Goal: Transaction & Acquisition: Purchase product/service

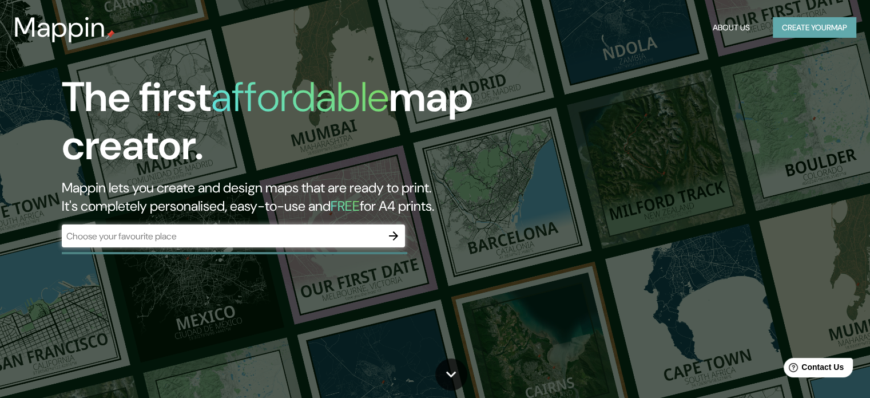
click at [811, 24] on button "Create your map" at bounding box center [815, 27] width 84 height 21
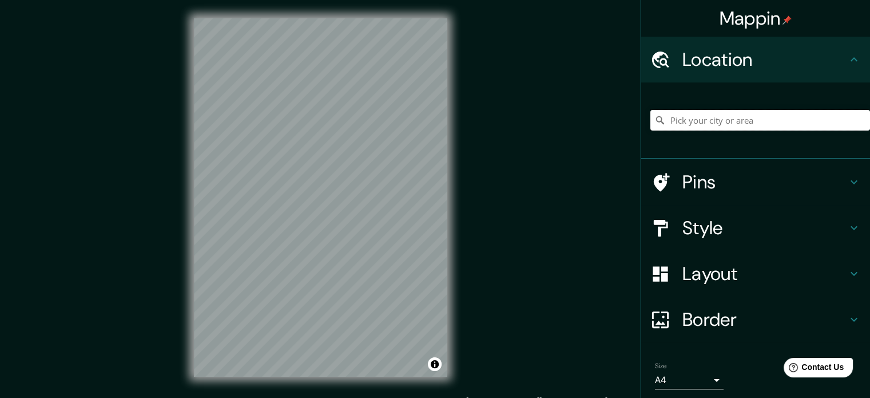
click at [698, 121] on input "Pick your city or area" at bounding box center [761, 120] width 220 height 21
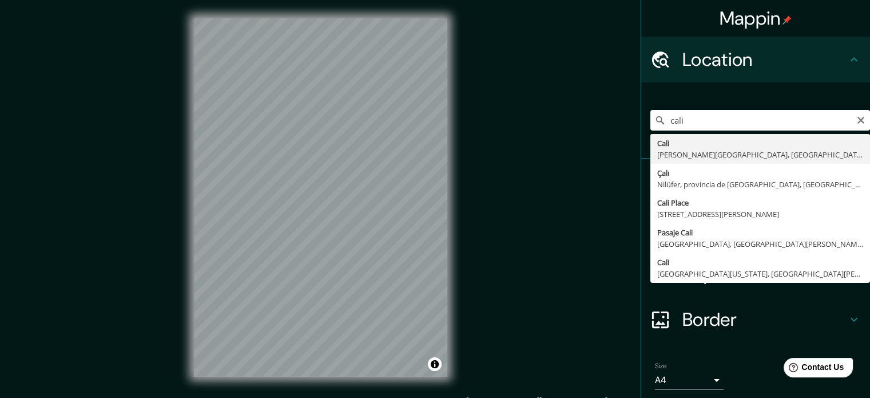
type input "Cali, Valle del Cauca, Colombia"
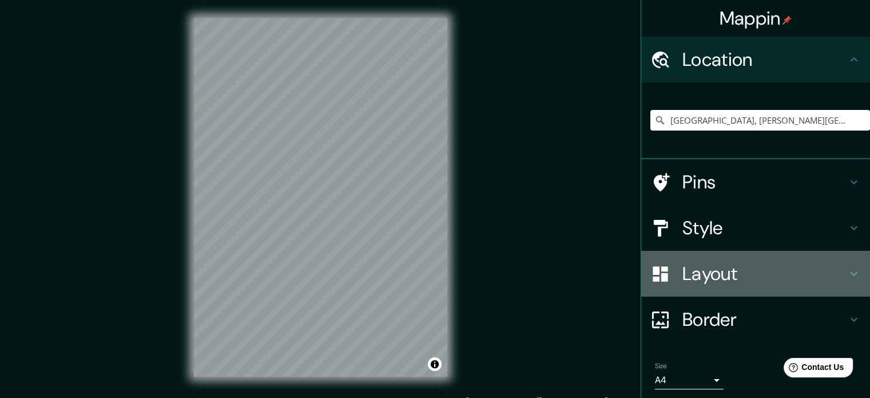
click at [779, 281] on h4 "Layout" at bounding box center [765, 273] width 165 height 23
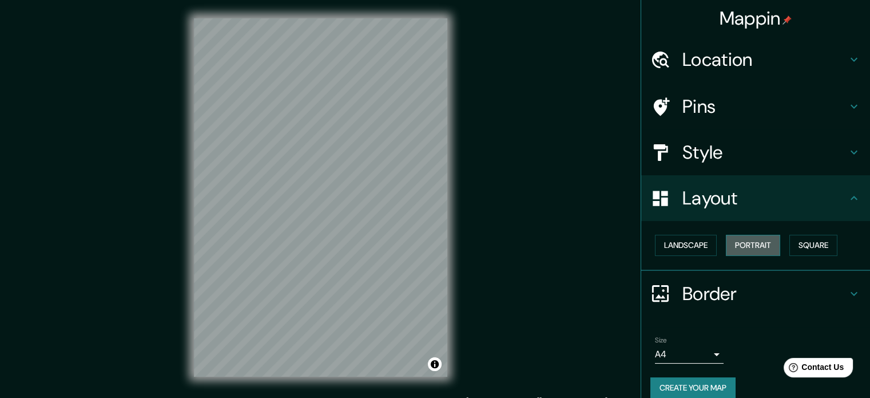
click at [748, 242] on button "Portrait" at bounding box center [753, 245] width 54 height 21
click at [707, 239] on button "Landscape" at bounding box center [686, 245] width 62 height 21
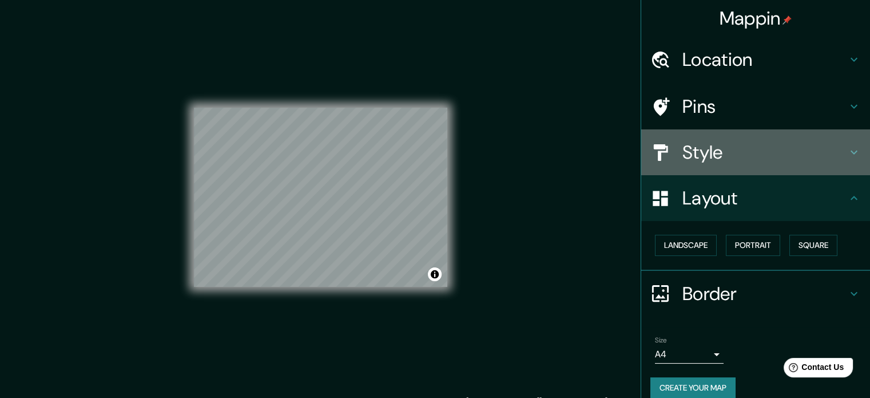
click at [697, 144] on h4 "Style" at bounding box center [765, 152] width 165 height 23
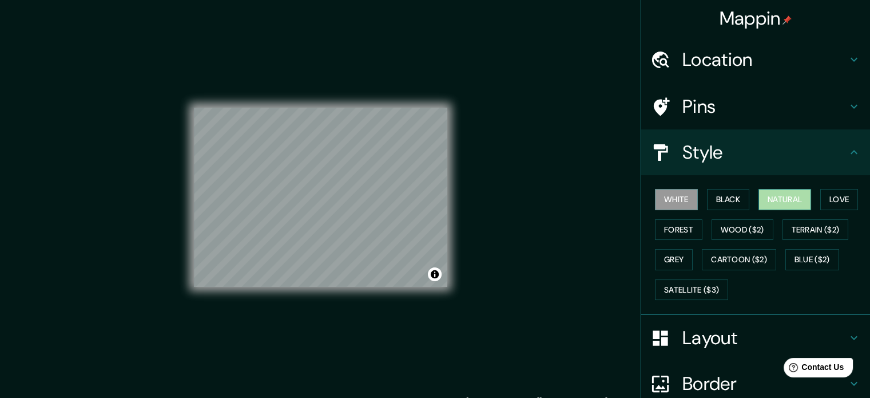
click at [782, 197] on button "Natural" at bounding box center [785, 199] width 53 height 21
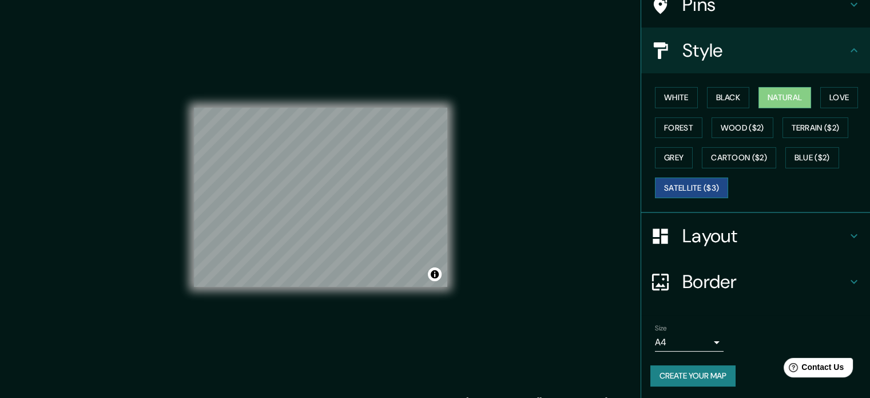
scroll to position [15, 0]
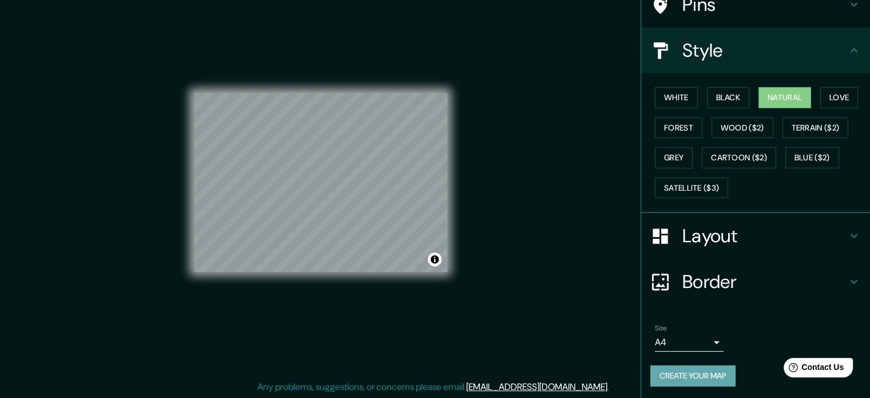
click at [688, 372] on button "Create your map" at bounding box center [693, 375] width 85 height 21
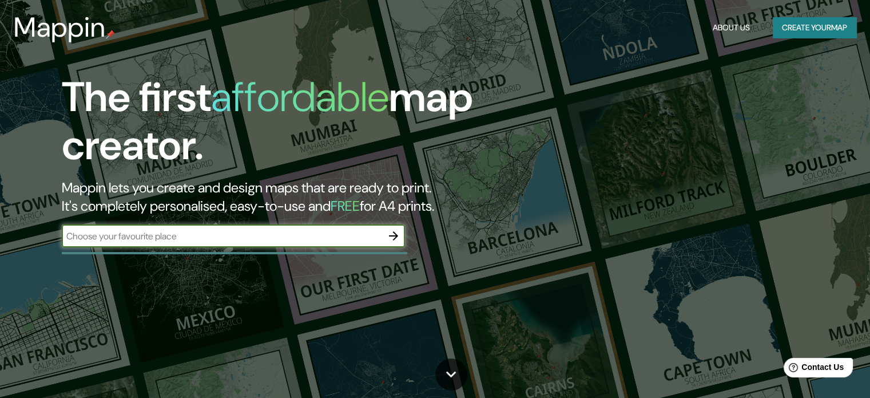
click at [798, 25] on button "Create your map" at bounding box center [815, 27] width 84 height 21
